Goal: Task Accomplishment & Management: Use online tool/utility

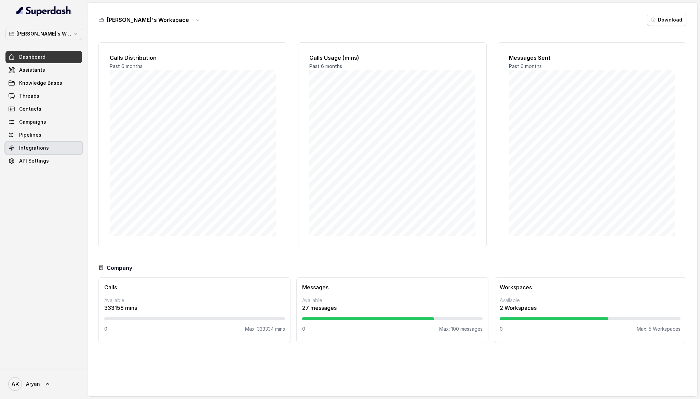
click at [31, 147] on span "Integrations" at bounding box center [34, 148] width 30 height 7
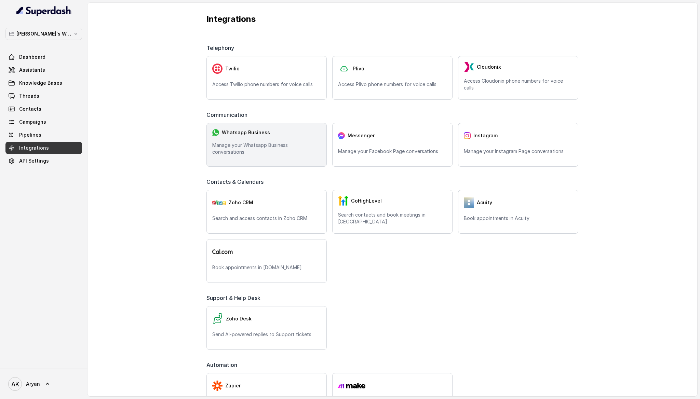
click at [263, 148] on p "Manage your Whatsapp Business conversations" at bounding box center [266, 149] width 109 height 14
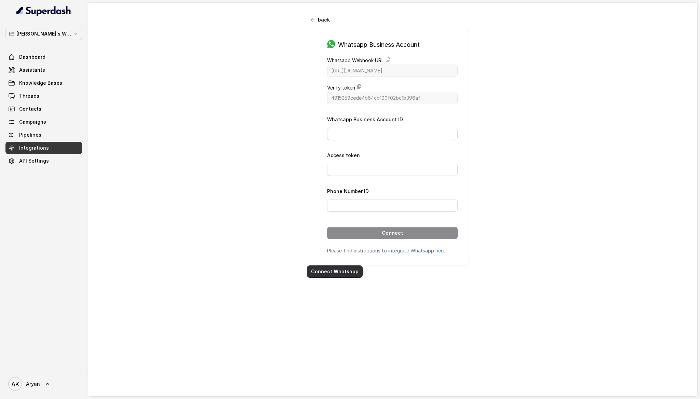
click at [330, 270] on button "Connect Whatsapp" at bounding box center [335, 271] width 56 height 12
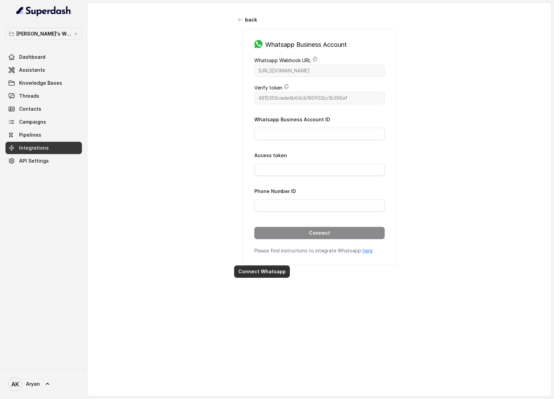
click at [249, 267] on button "Connect Whatsapp" at bounding box center [262, 271] width 56 height 12
click at [491, 209] on div "back Whatsapp Business Account Whatsapp Webhook URL [URL][DOMAIN_NAME] Verify t…" at bounding box center [319, 192] width 464 height 379
